Goal: Complete application form

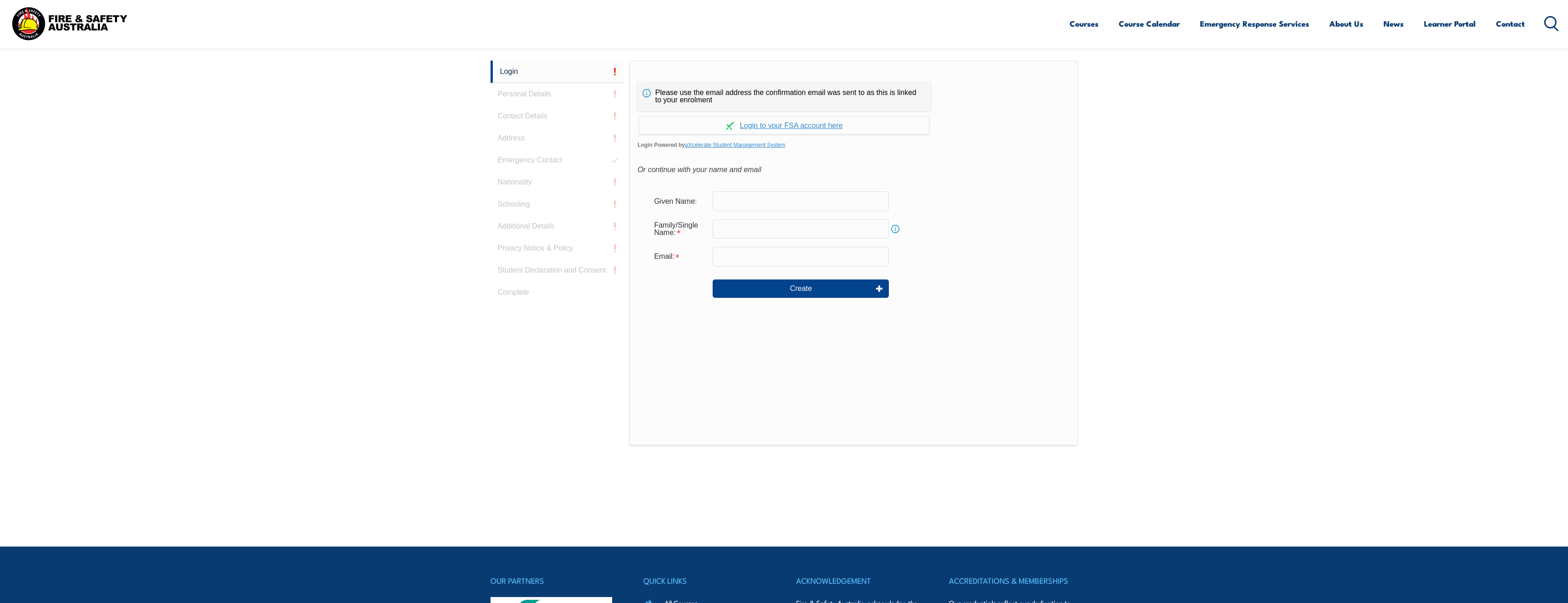
click at [773, 201] on input "text" at bounding box center [800, 201] width 176 height 19
type input "A"
type input "Br"
click at [727, 228] on input "text" at bounding box center [800, 229] width 176 height 19
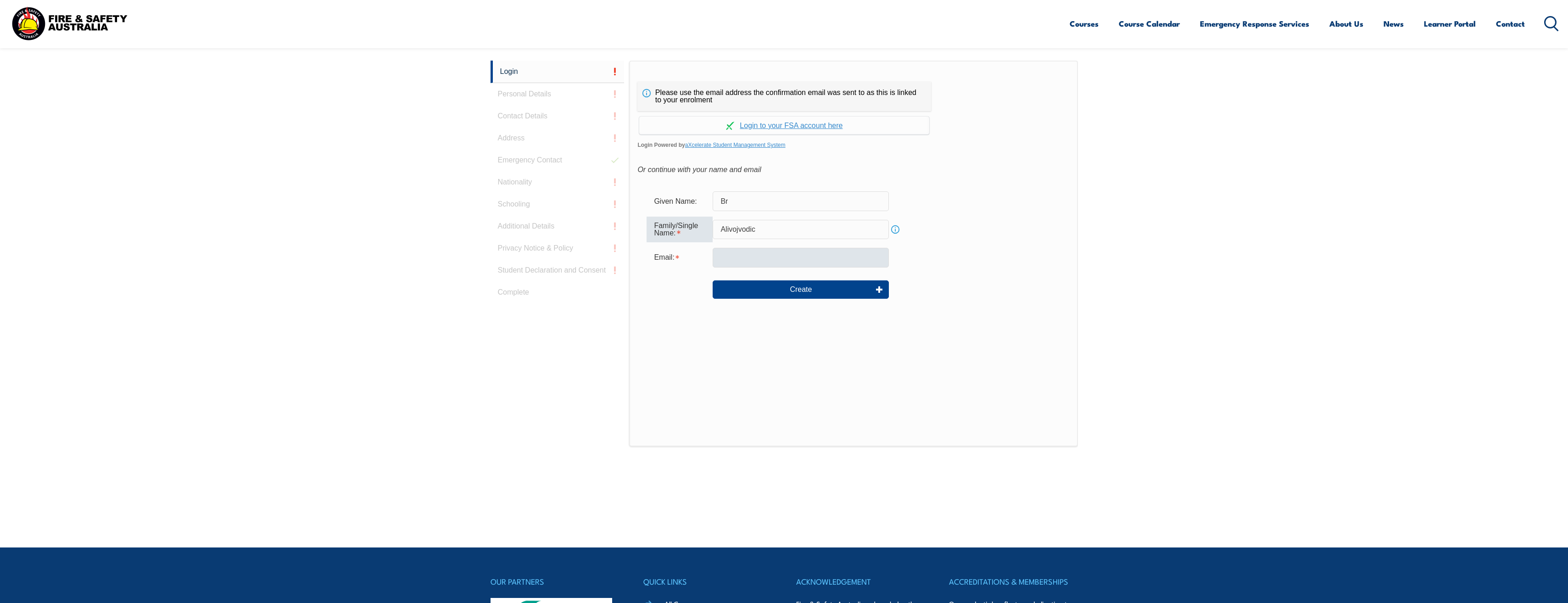
type input "Alivojvodic"
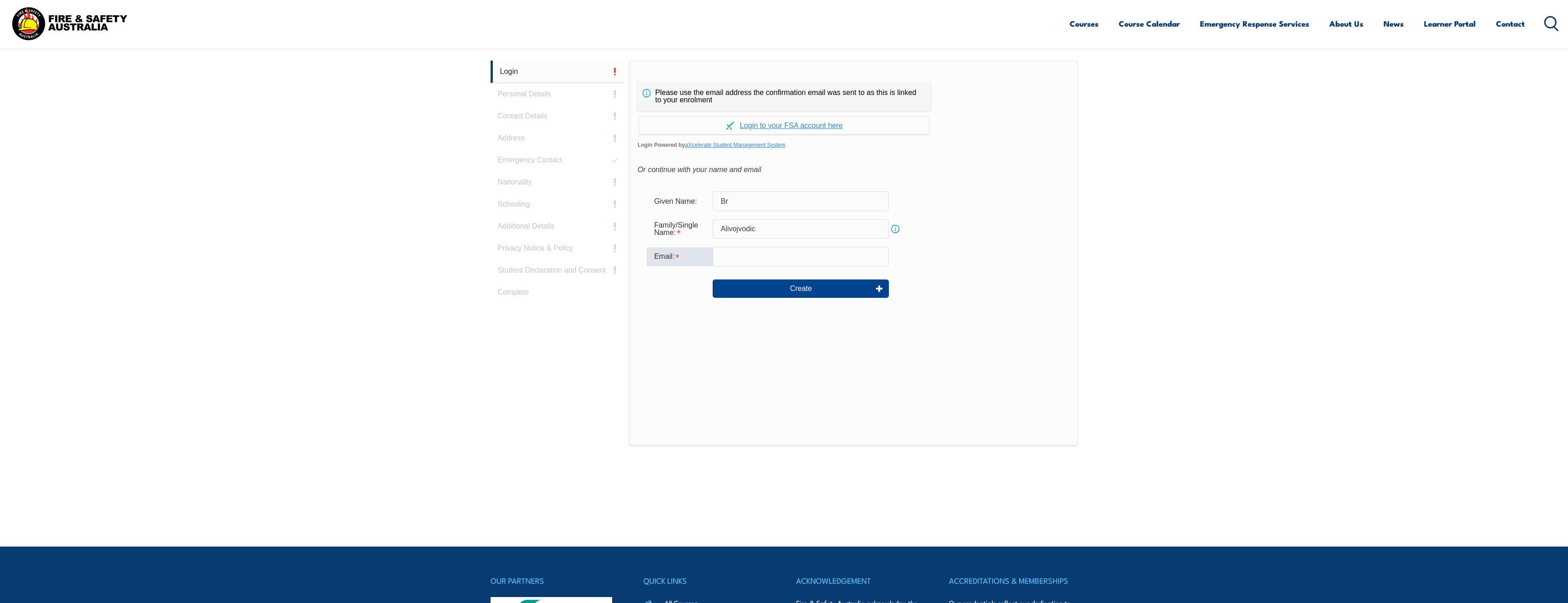
click at [726, 266] on input "email" at bounding box center [800, 256] width 176 height 19
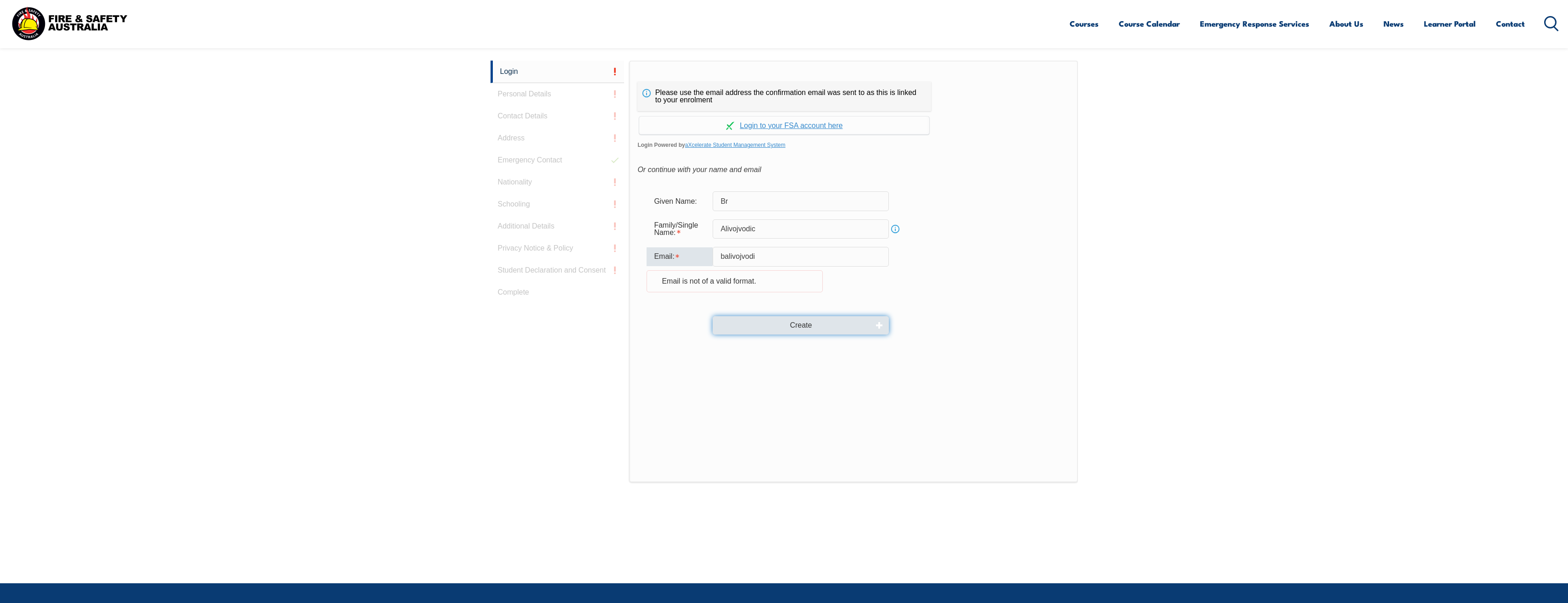
click at [731, 329] on button "Create" at bounding box center [800, 325] width 176 height 18
type input "balivojvodic@scentregroup.com"
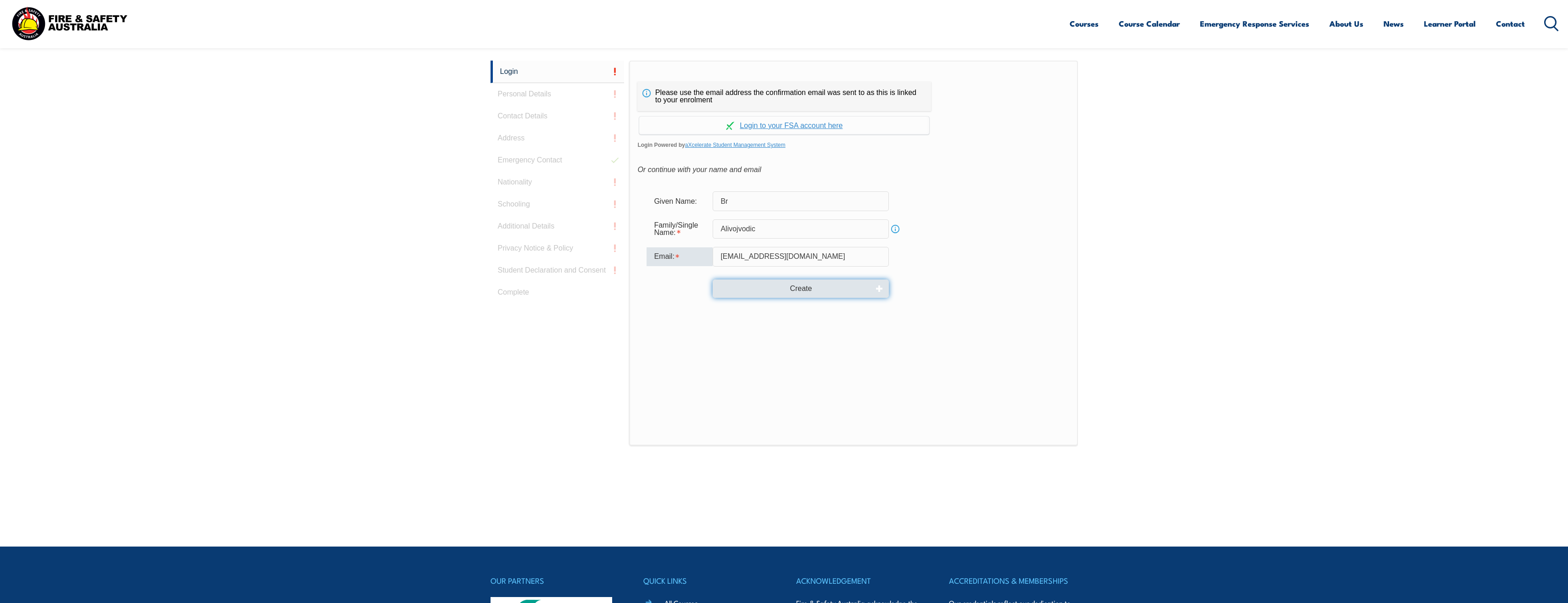
click at [817, 289] on button "Create" at bounding box center [800, 288] width 176 height 18
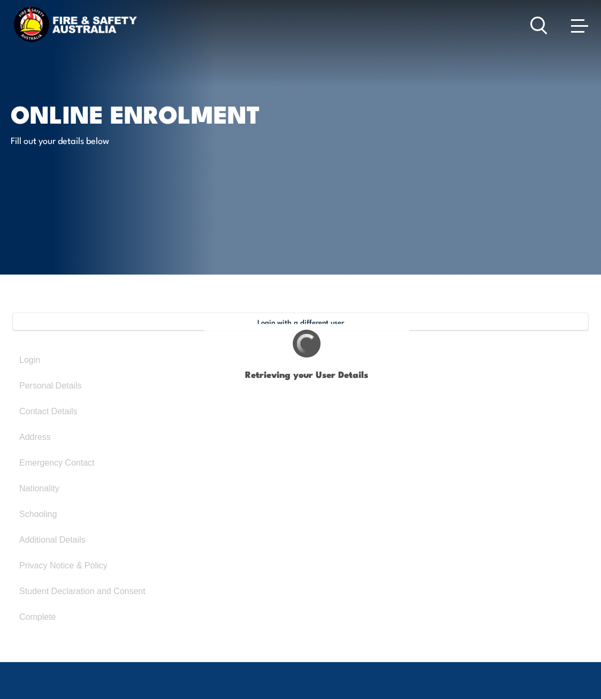
select select "Mr"
type input "Brandon"
type input "james"
type input "Alivojvodic"
type input "September 28, 1997"
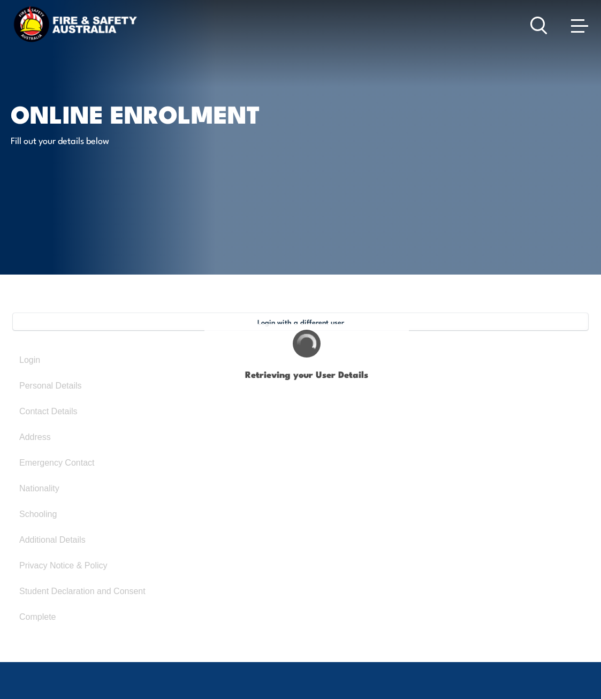
type input "KNHV95U39V"
select select "M"
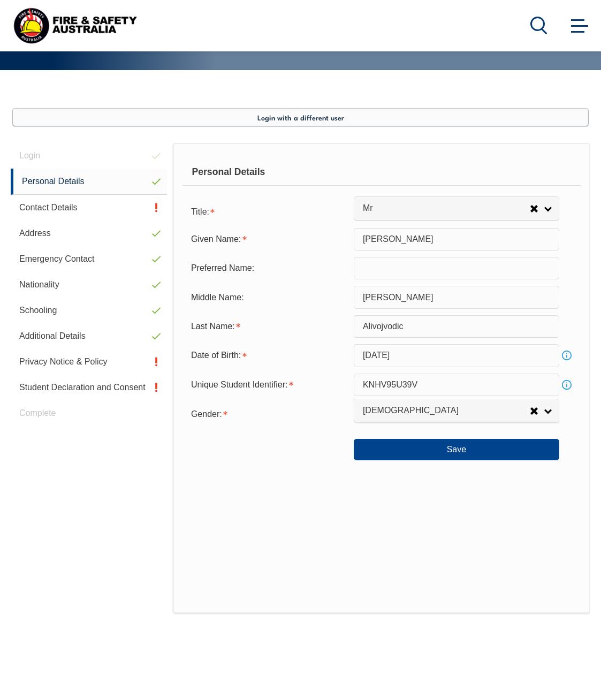
scroll to position [259, 0]
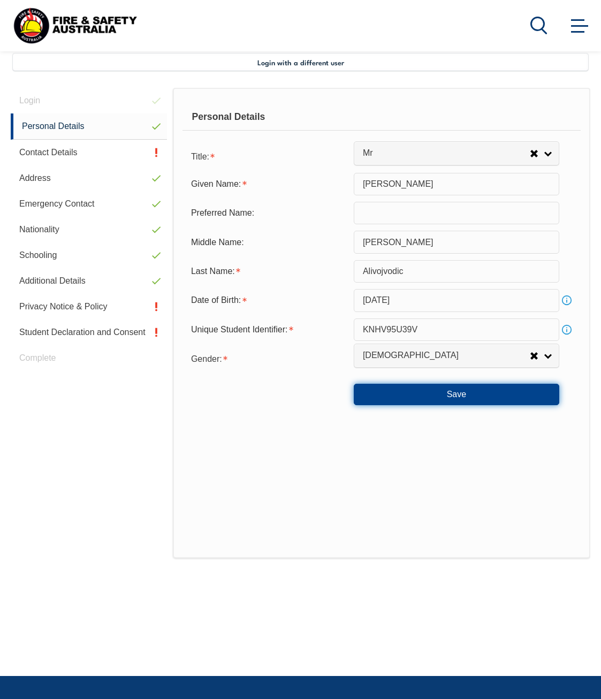
click at [474, 388] on button "Save" at bounding box center [456, 394] width 205 height 21
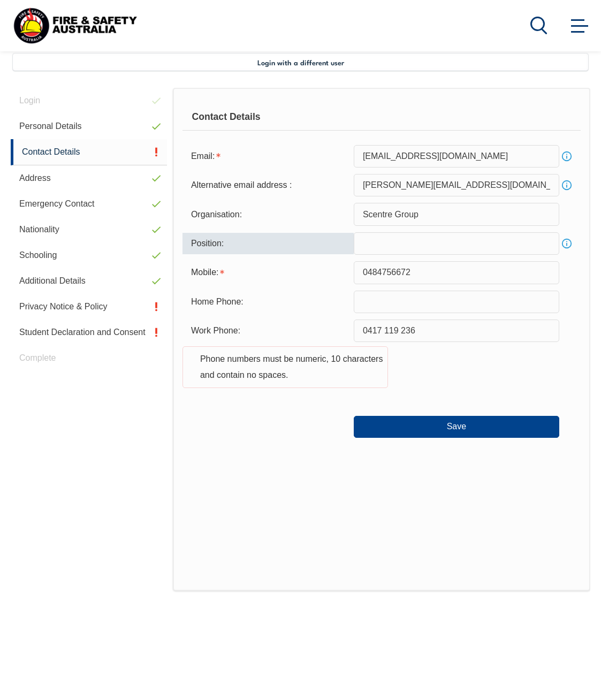
click at [384, 242] on input "text" at bounding box center [456, 243] width 205 height 22
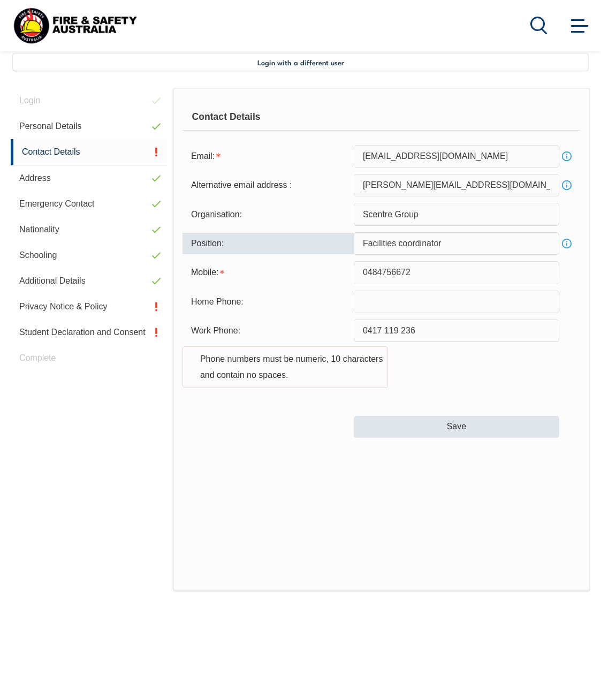
type input "Facilities coordinator"
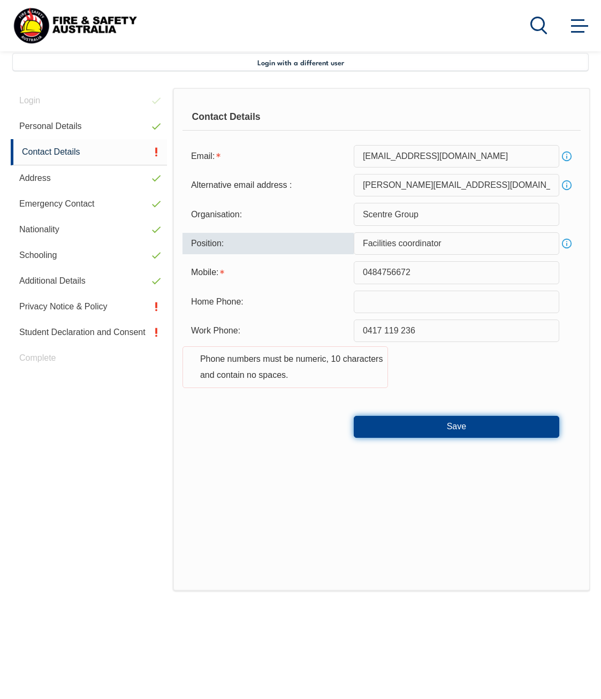
click at [452, 422] on button "Save" at bounding box center [456, 426] width 205 height 21
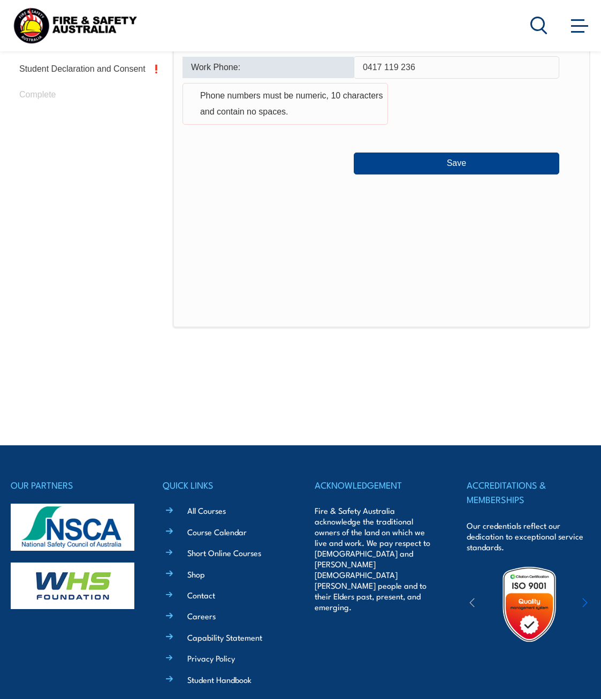
scroll to position [525, 0]
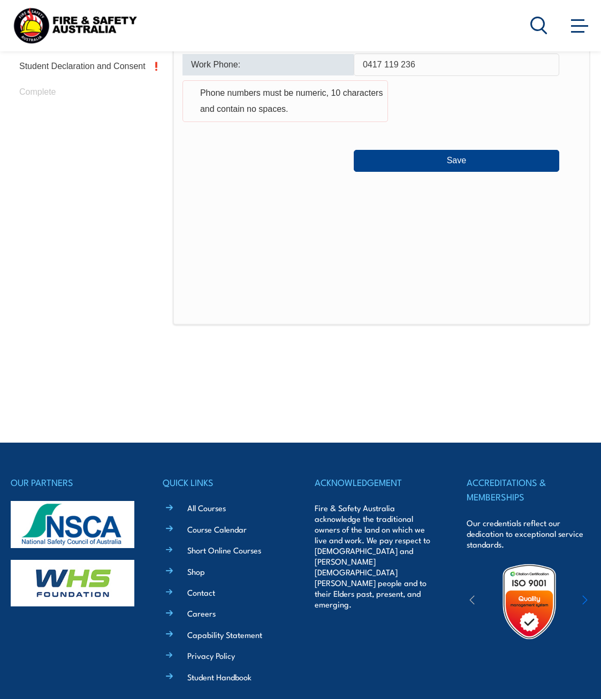
click at [387, 64] on input "0417 119 236" at bounding box center [456, 65] width 205 height 22
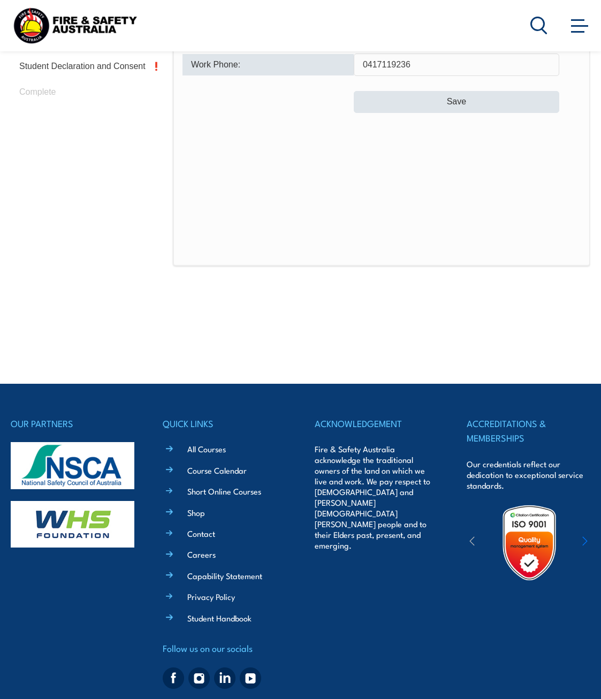
type input "0417119236"
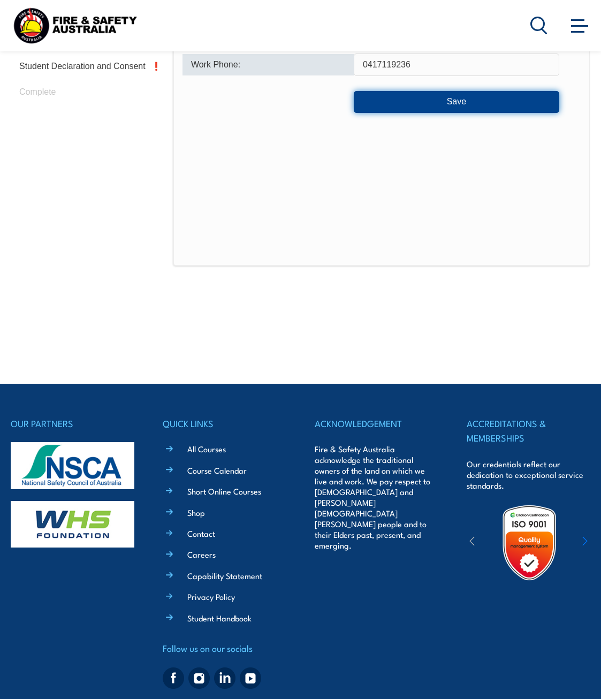
click at [430, 103] on button "Save" at bounding box center [456, 101] width 205 height 21
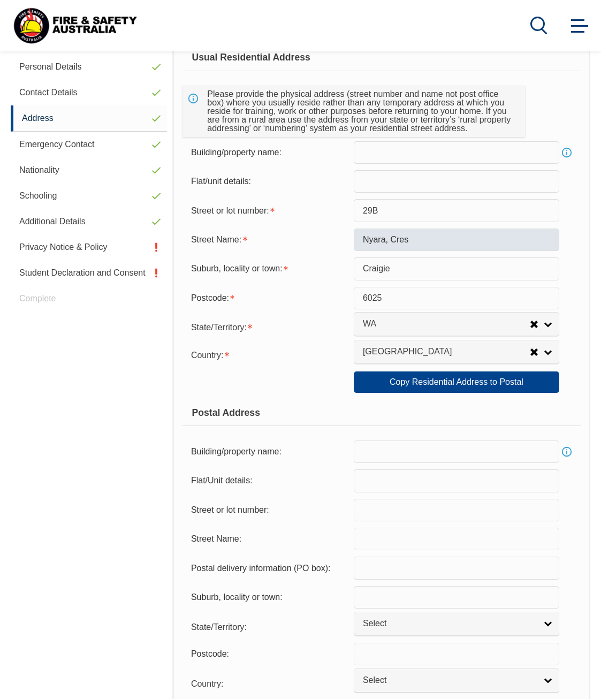
scroll to position [259, 0]
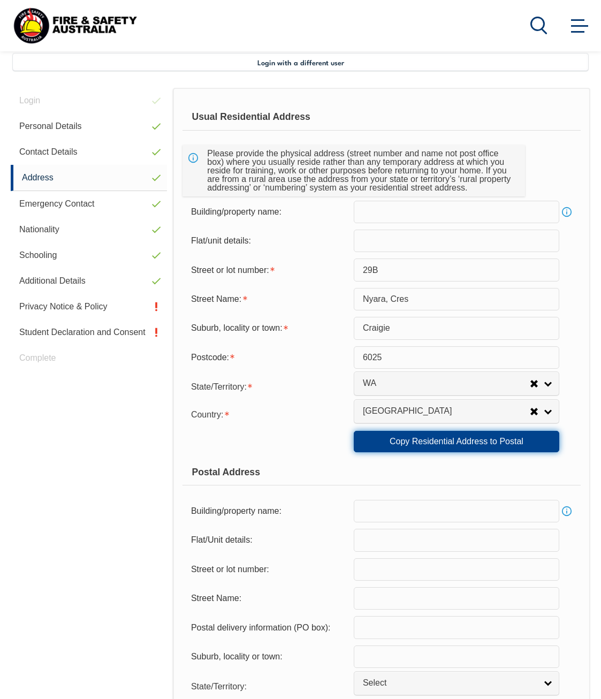
click at [460, 441] on link "Copy Residential Address to Postal" at bounding box center [456, 441] width 205 height 21
type input "29B"
type input "Nyara, Cres"
type input "Craigie"
select select "WA"
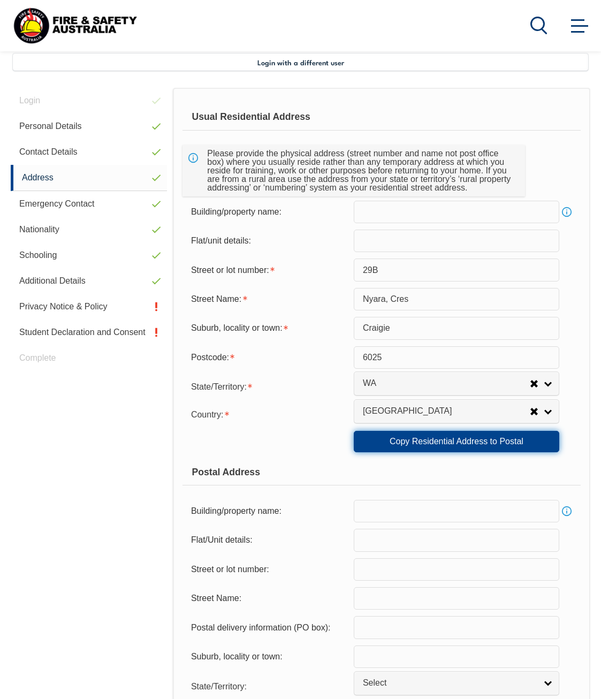
type input "6025"
select select "1101"
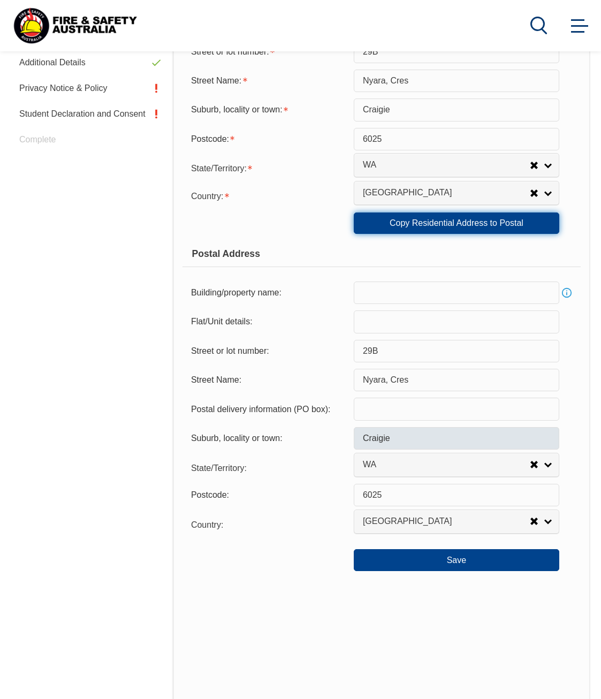
scroll to position [527, 0]
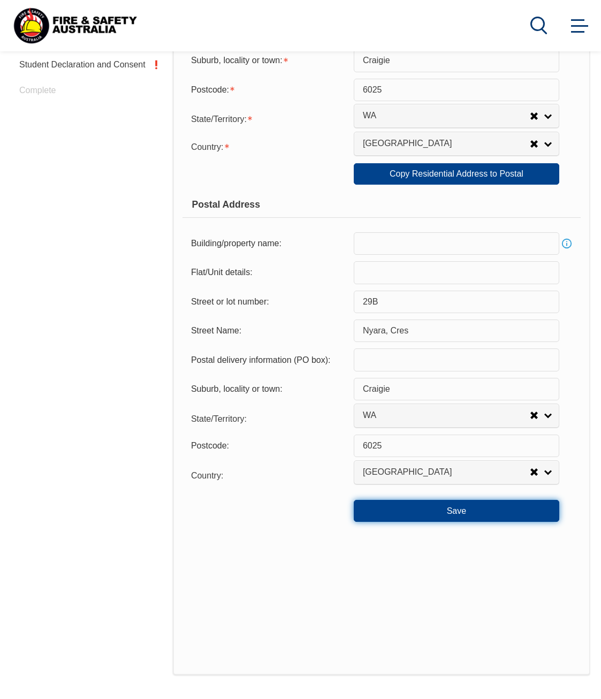
click at [447, 500] on button "Save" at bounding box center [456, 510] width 205 height 21
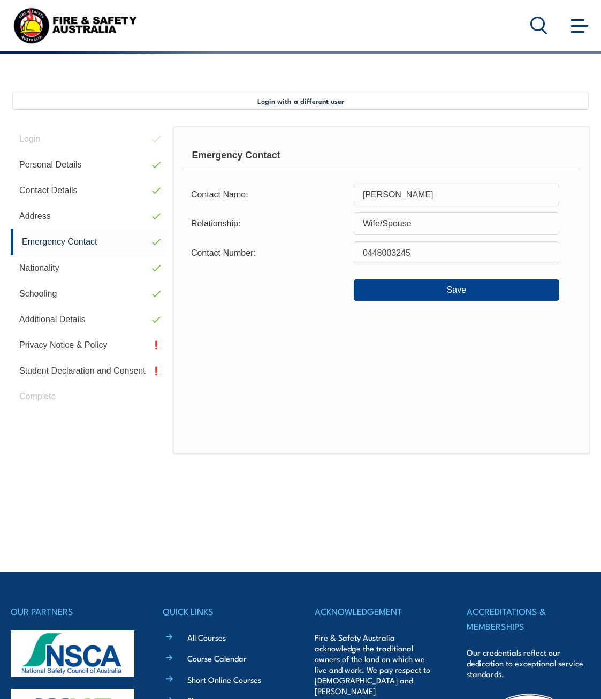
scroll to position [209, 0]
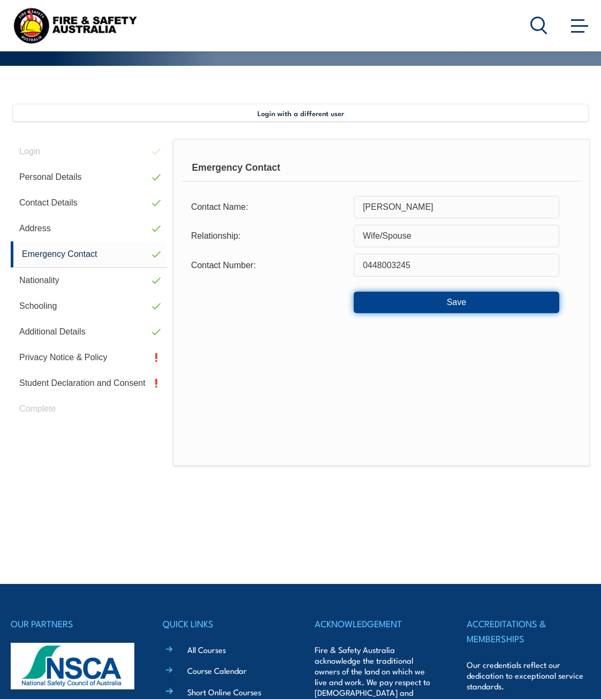
click at [430, 302] on button "Save" at bounding box center [456, 302] width 205 height 21
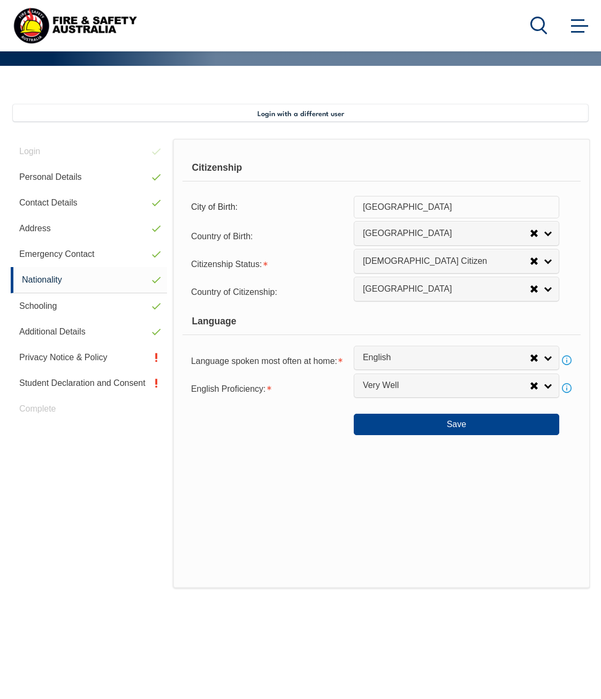
scroll to position [259, 0]
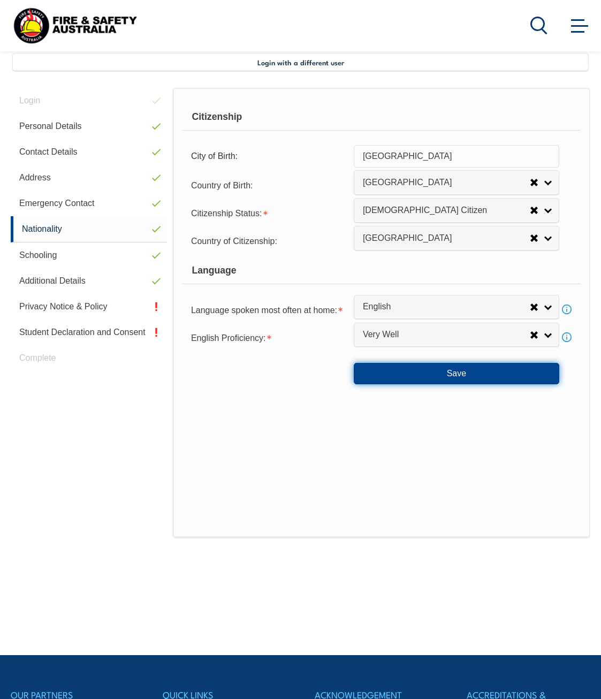
click at [433, 372] on button "Save" at bounding box center [456, 373] width 205 height 21
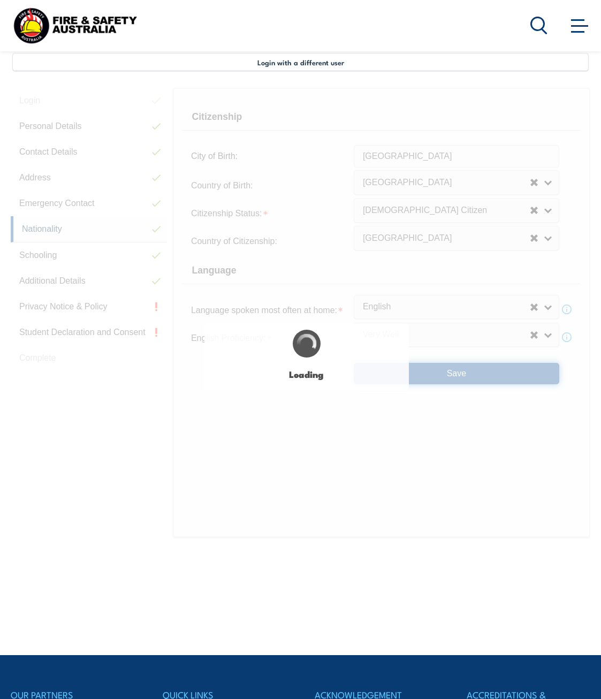
select select "true"
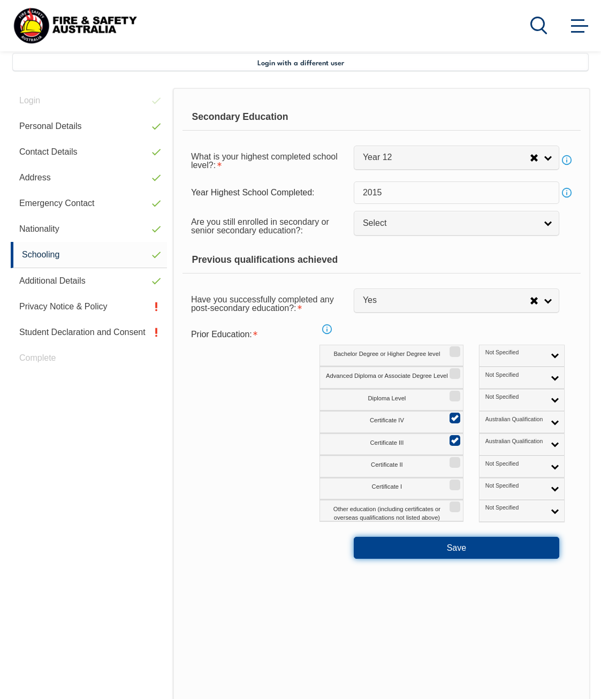
click at [472, 551] on button "Save" at bounding box center [456, 547] width 205 height 21
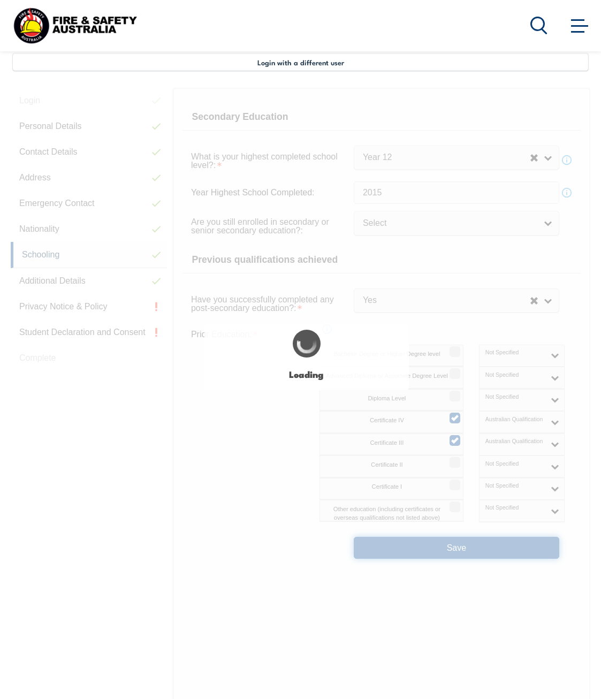
select select "false"
select select
select select "true"
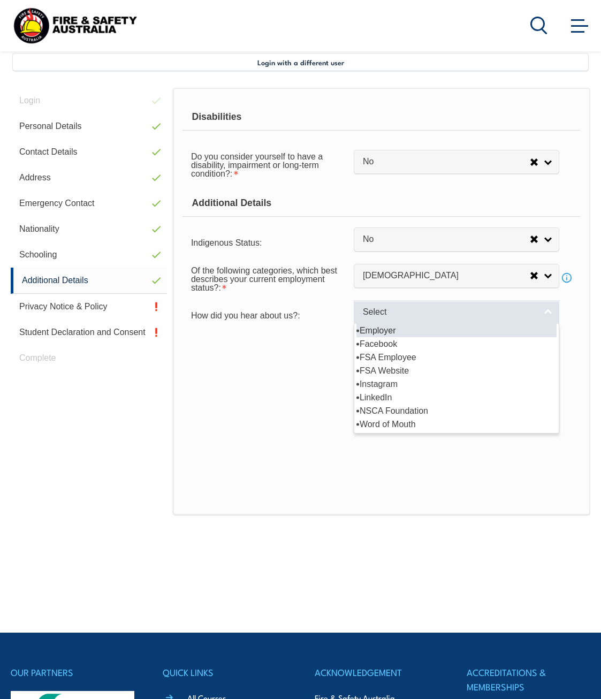
click at [457, 316] on span "Select" at bounding box center [449, 312] width 173 height 11
click at [442, 334] on li "Employer" at bounding box center [456, 330] width 200 height 13
select select "8019"
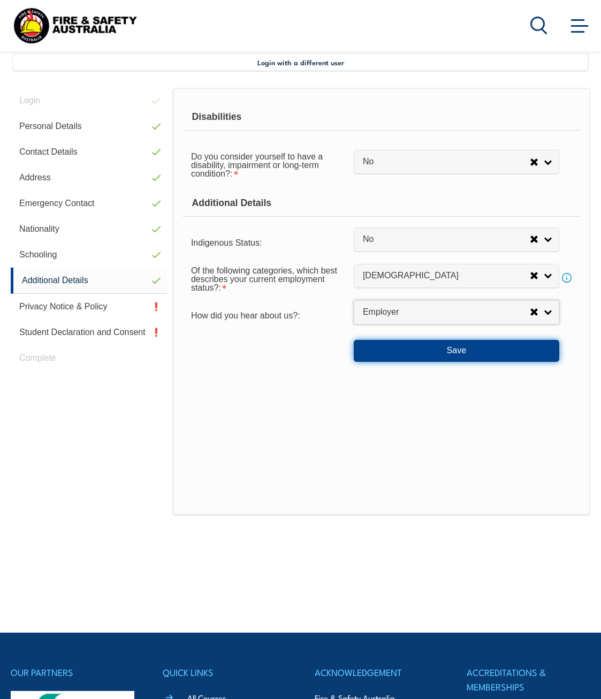
click at [442, 351] on button "Save" at bounding box center [456, 350] width 205 height 21
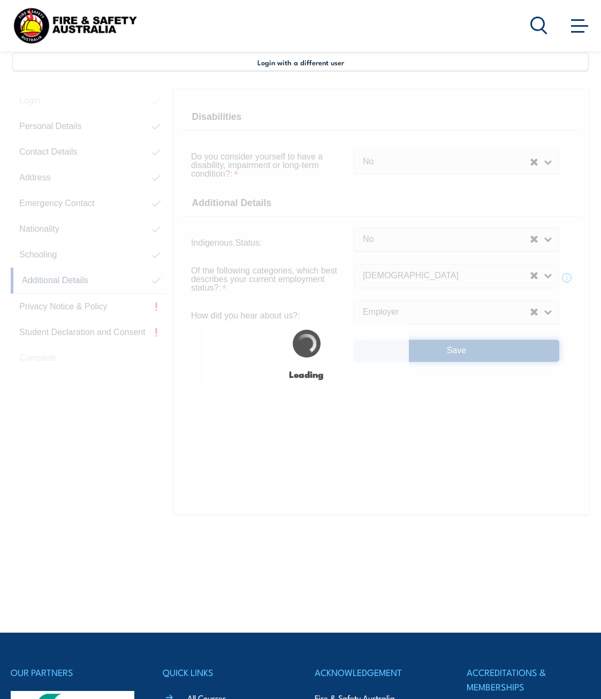
select select "false"
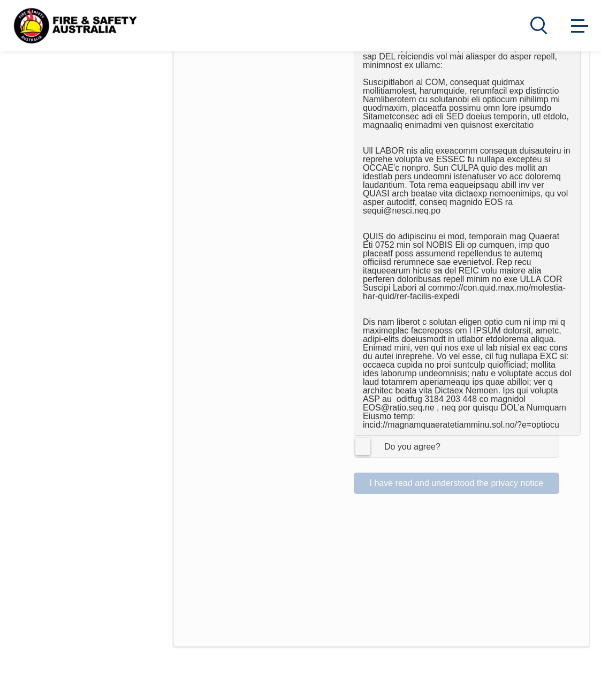
scroll to position [848, 0]
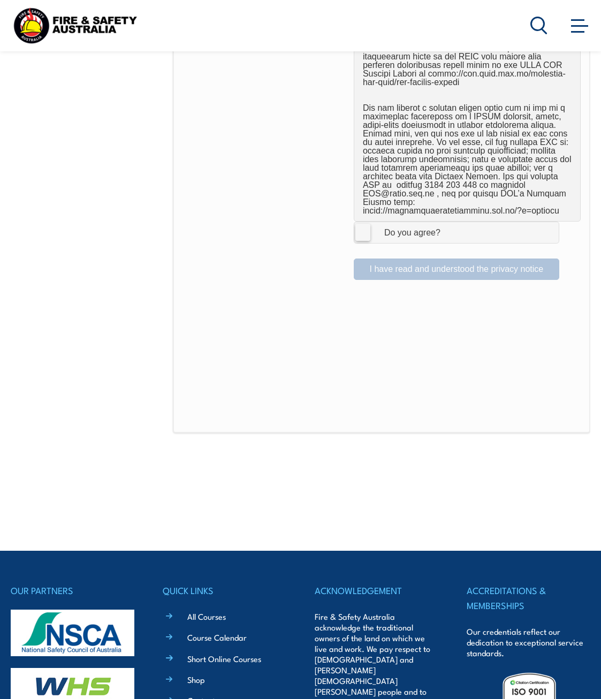
click at [367, 234] on label "I Agree Do you agree?" at bounding box center [456, 232] width 205 height 21
click at [449, 234] on input "I Agree Do you agree?" at bounding box center [458, 232] width 18 height 20
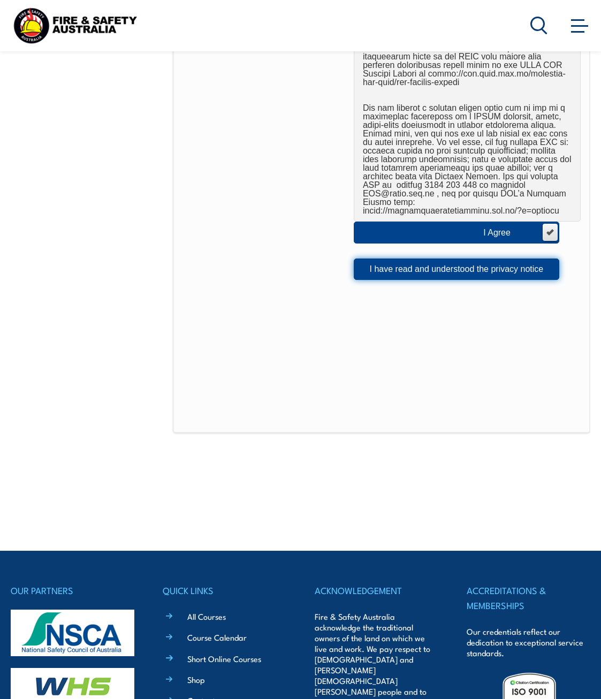
click at [398, 266] on button "I have read and understood the privacy notice" at bounding box center [456, 268] width 205 height 21
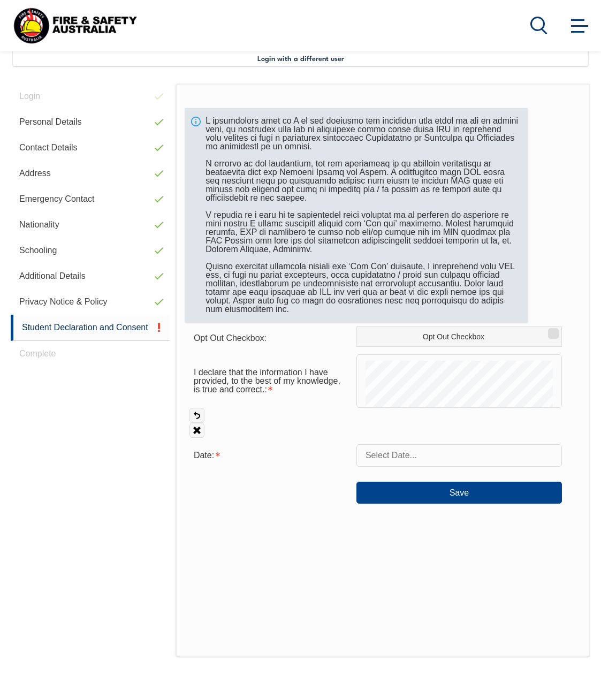
scroll to position [259, 0]
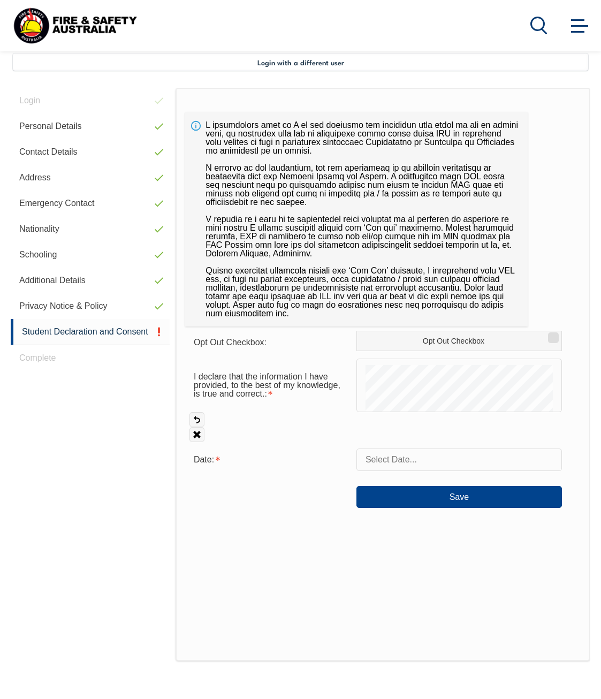
click at [419, 463] on input "text" at bounding box center [458, 459] width 205 height 22
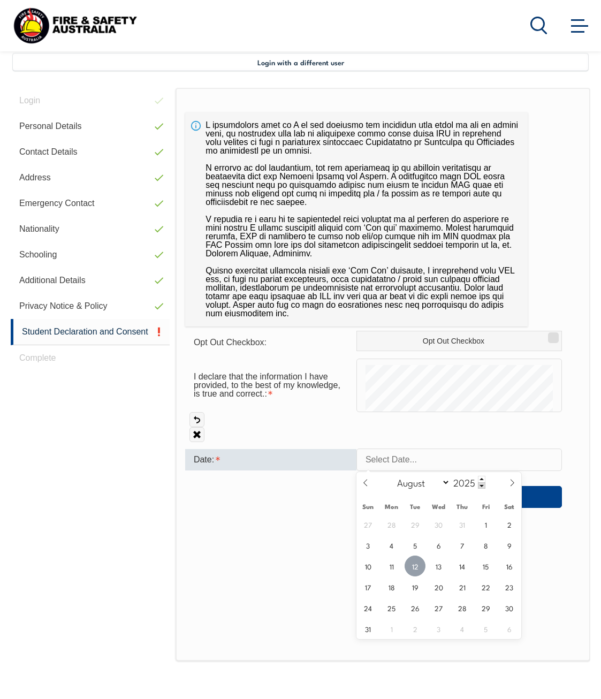
click at [416, 569] on span "12" at bounding box center [414, 565] width 21 height 21
type input "August 12, 2025"
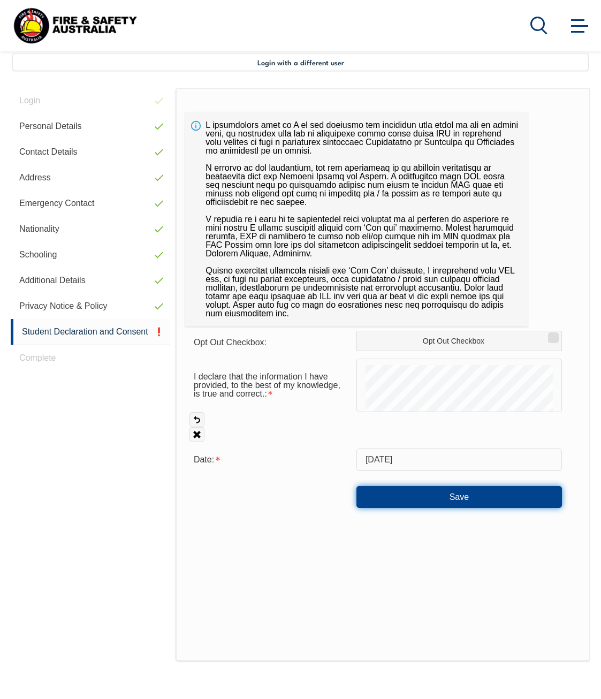
click at [432, 507] on button "Save" at bounding box center [458, 496] width 205 height 21
